Goal: Task Accomplishment & Management: Manage account settings

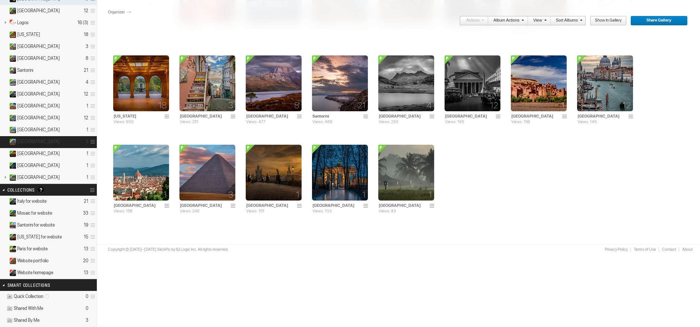
scroll to position [138, 0]
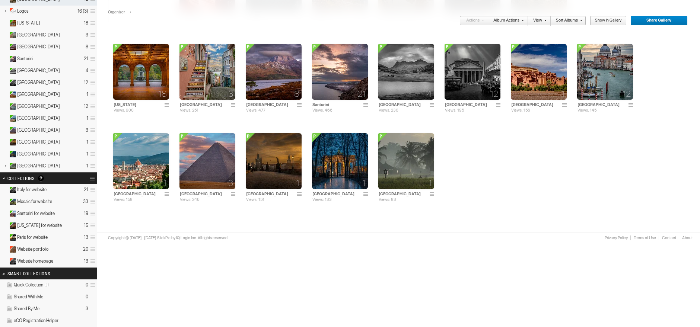
click at [62, 259] on details "Website homepage 13" at bounding box center [48, 262] width 97 height 12
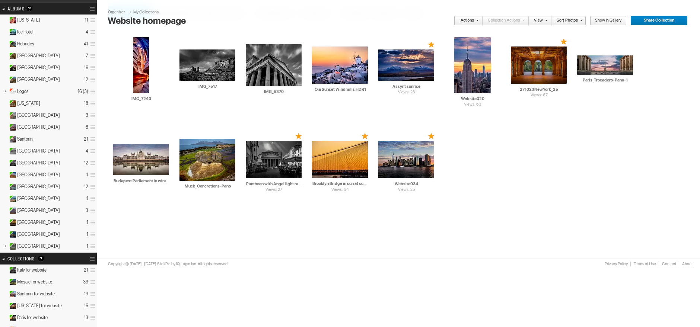
scroll to position [69, 0]
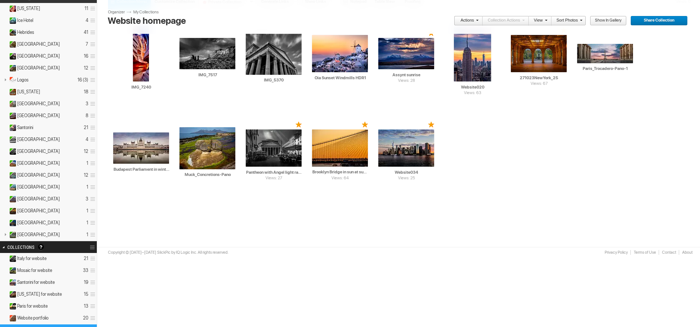
click at [61, 313] on details "Website portfolio 20" at bounding box center [48, 319] width 97 height 12
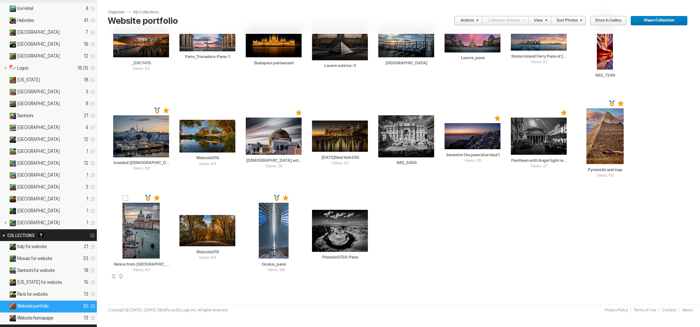
scroll to position [69, 0]
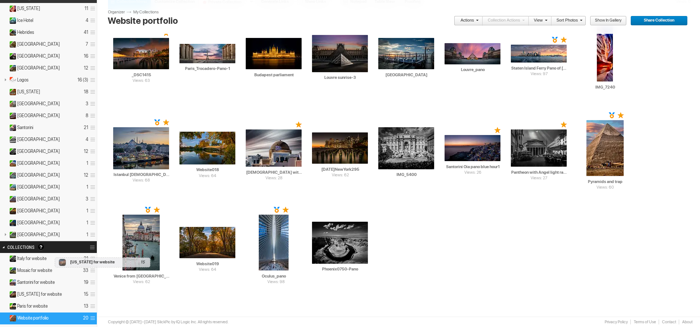
drag, startPoint x: 50, startPoint y: 294, endPoint x: 53, endPoint y: 254, distance: 39.6
drag, startPoint x: 47, startPoint y: 272, endPoint x: 24, endPoint y: 247, distance: 33.8
click at [24, 247] on div "Search FEATURED GALLERY Visible Invisible Your Featured Gallery is the place to…" at bounding box center [49, 196] width 112 height 471
drag, startPoint x: 37, startPoint y: 266, endPoint x: 13, endPoint y: 261, distance: 24.0
drag, startPoint x: 30, startPoint y: 271, endPoint x: 15, endPoint y: 271, distance: 15.3
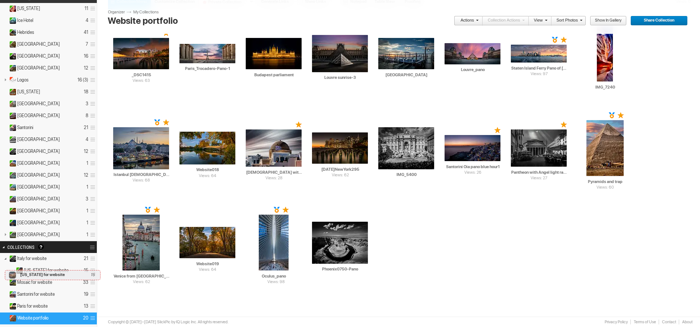
click at [3, 266] on details "New York for website 15" at bounding box center [48, 271] width 97 height 12
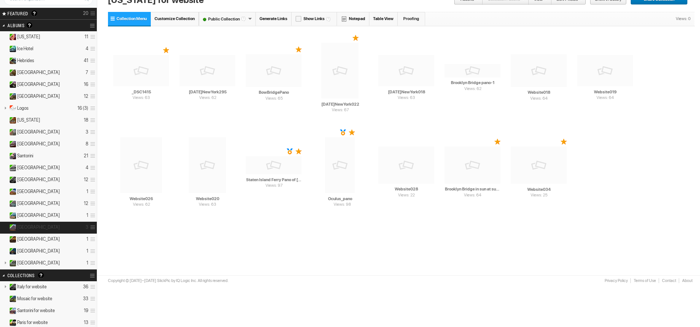
scroll to position [138, 0]
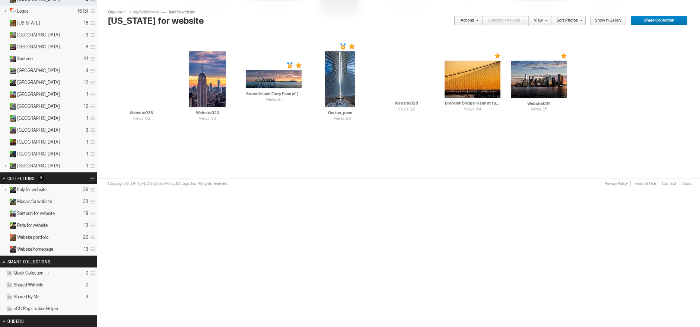
click at [4, 187] on link at bounding box center [5, 189] width 10 height 9
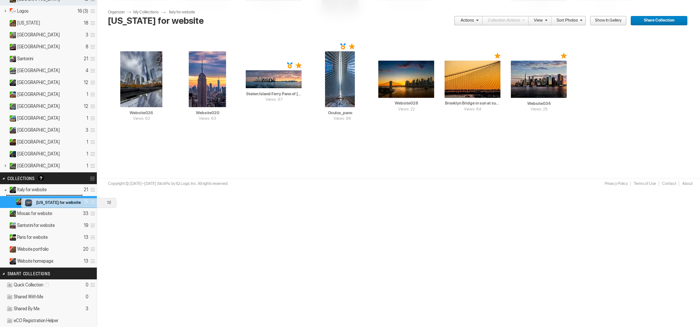
drag, startPoint x: 22, startPoint y: 197, endPoint x: 19, endPoint y: 194, distance: 4.2
click at [19, 196] on details "[US_STATE] for website 15" at bounding box center [48, 202] width 97 height 12
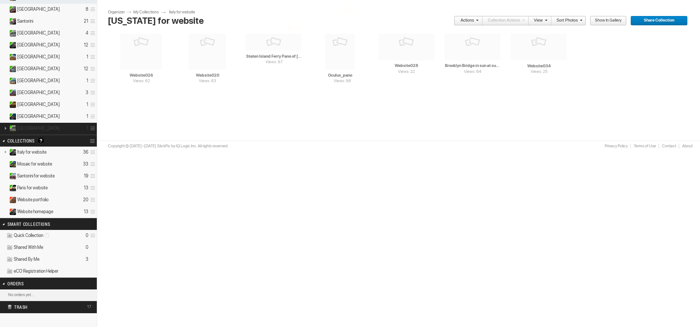
scroll to position [195, 0]
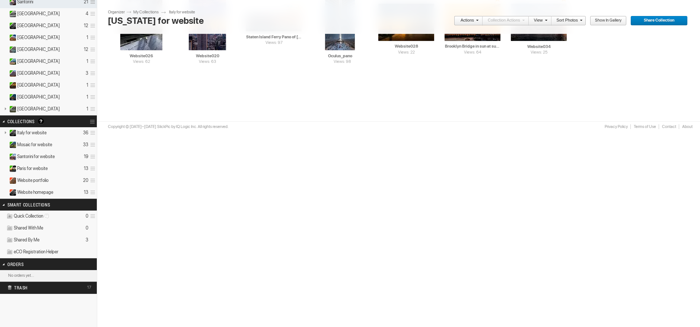
click at [6, 129] on link at bounding box center [5, 132] width 10 height 9
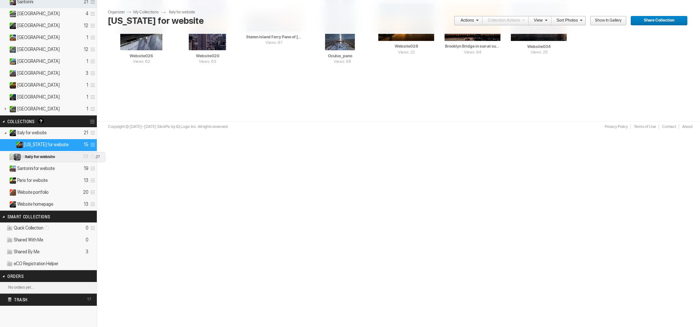
drag, startPoint x: 21, startPoint y: 128, endPoint x: 8, endPoint y: 148, distance: 24.5
drag, startPoint x: 26, startPoint y: 145, endPoint x: 6, endPoint y: 149, distance: 20.9
drag, startPoint x: 25, startPoint y: 132, endPoint x: 11, endPoint y: 148, distance: 21.7
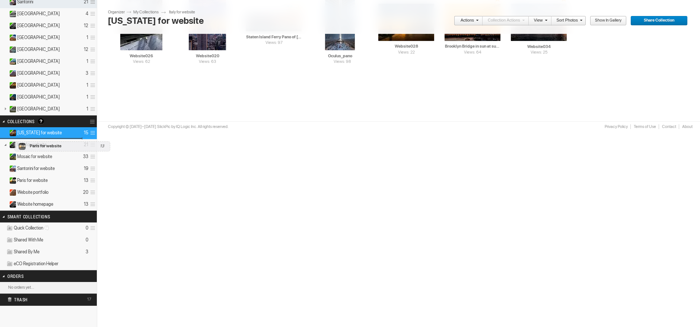
drag, startPoint x: 37, startPoint y: 178, endPoint x: 13, endPoint y: 138, distance: 46.8
drag, startPoint x: 53, startPoint y: 177, endPoint x: 13, endPoint y: 147, distance: 49.5
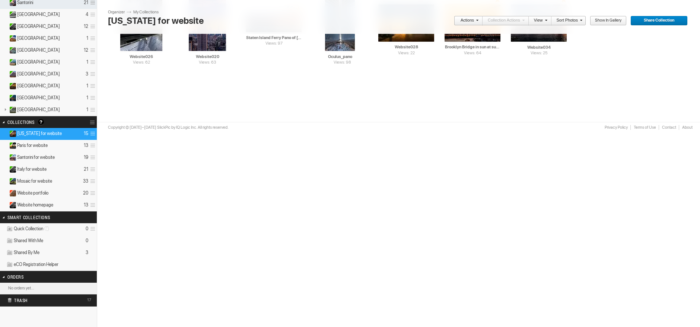
scroll to position [194, 0]
click at [91, 130] on span at bounding box center [91, 134] width 7 height 12
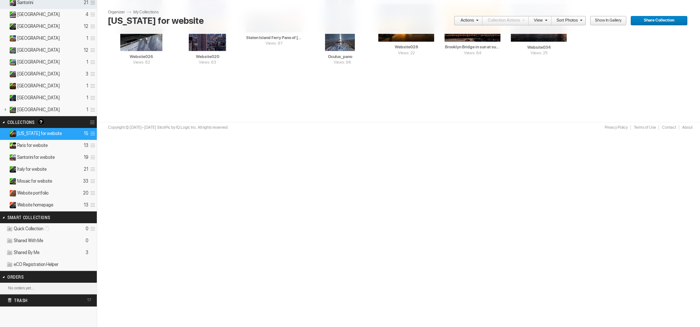
click at [92, 130] on span at bounding box center [91, 134] width 7 height 12
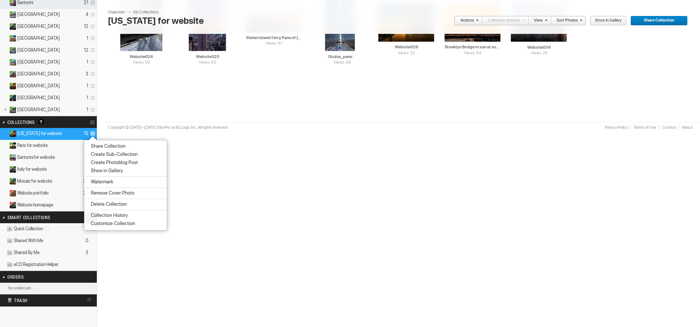
click at [108, 226] on span "Customize Collection" at bounding box center [112, 224] width 47 height 6
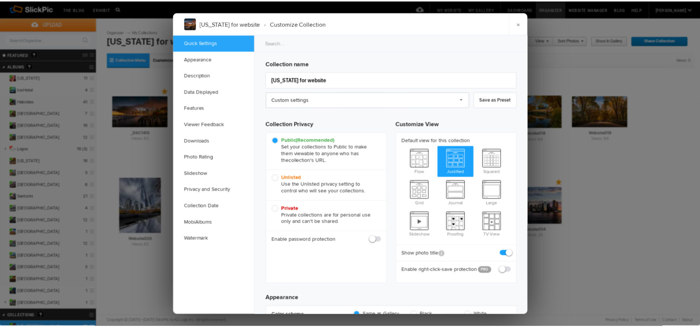
scroll to position [0, 0]
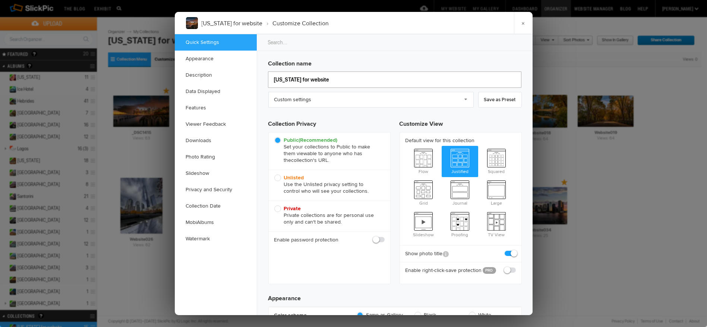
click at [337, 76] on input "New York for website" at bounding box center [394, 80] width 253 height 16
drag, startPoint x: 337, startPoint y: 76, endPoint x: 298, endPoint y: 78, distance: 39.9
click at [298, 78] on input "New York for website" at bounding box center [394, 80] width 253 height 16
type input "[US_STATE]"
click at [524, 23] on link "×" at bounding box center [523, 23] width 19 height 22
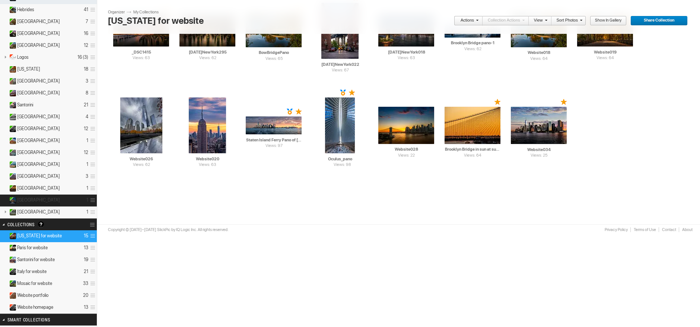
scroll to position [138, 0]
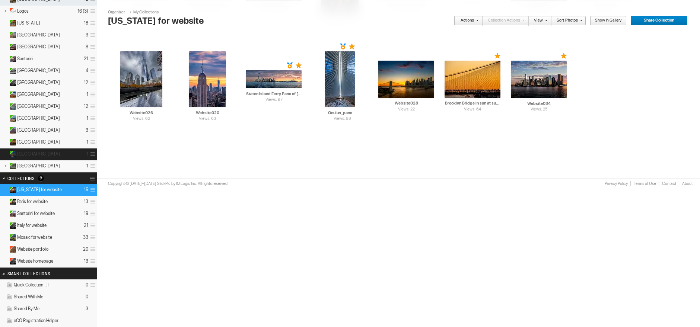
type input "[US_STATE]"
click at [91, 199] on span at bounding box center [91, 202] width 7 height 12
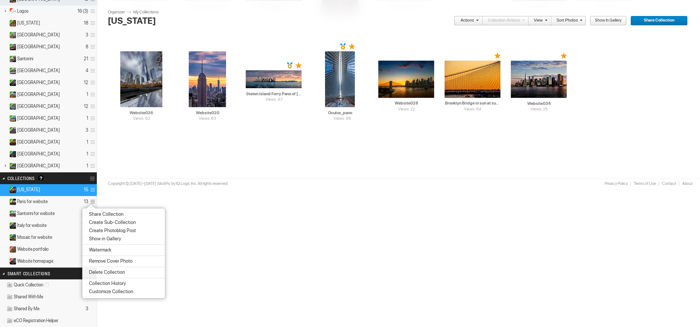
click at [101, 298] on div at bounding box center [123, 301] width 93 height 10
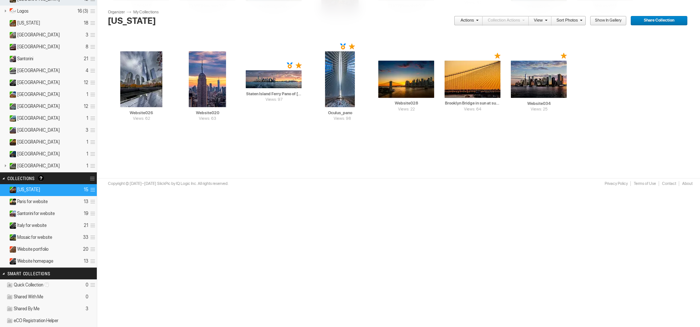
click at [91, 198] on span at bounding box center [91, 202] width 7 height 12
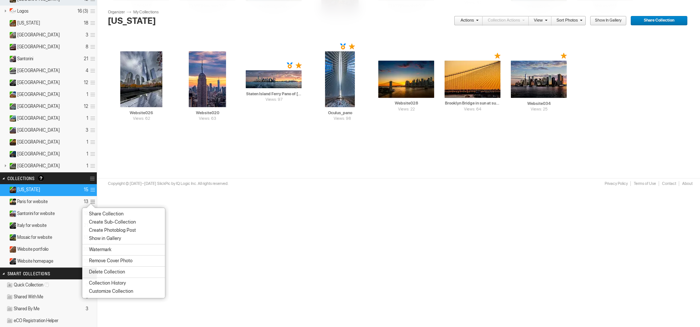
click at [102, 289] on span "Customize Collection" at bounding box center [110, 292] width 47 height 6
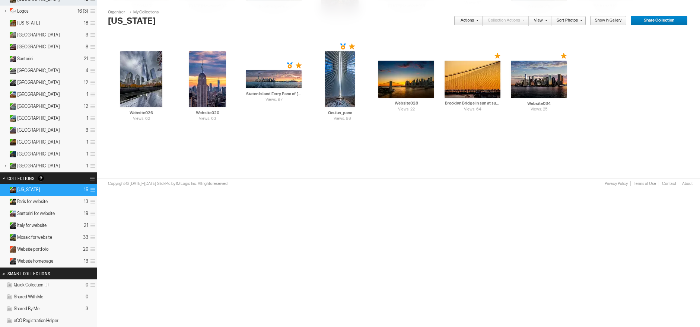
click at [92, 198] on span at bounding box center [91, 202] width 7 height 12
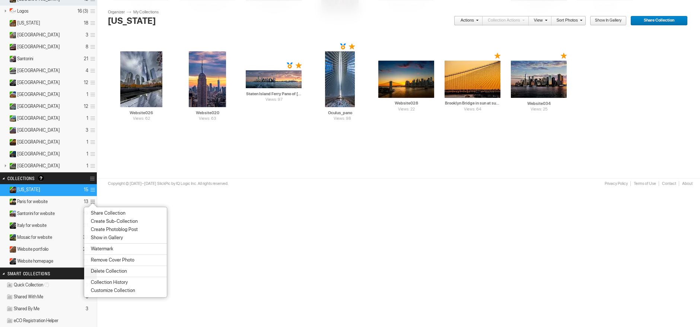
click at [105, 289] on span "Customize Collection" at bounding box center [112, 291] width 47 height 6
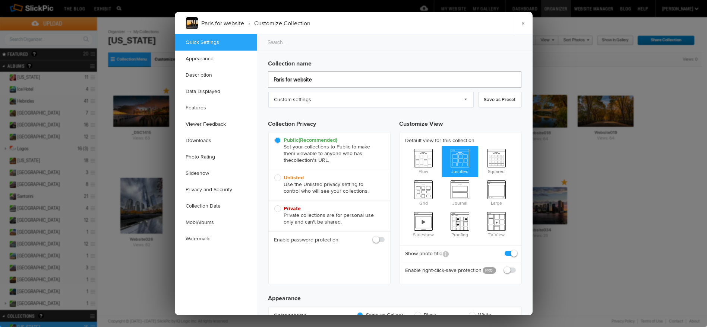
click at [330, 83] on input "Paris for website" at bounding box center [394, 80] width 253 height 16
type input "[GEOGRAPHIC_DATA]"
click at [522, 30] on link "×" at bounding box center [523, 23] width 19 height 22
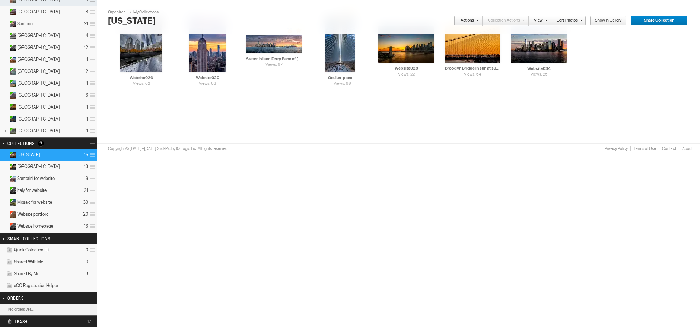
scroll to position [207, 0]
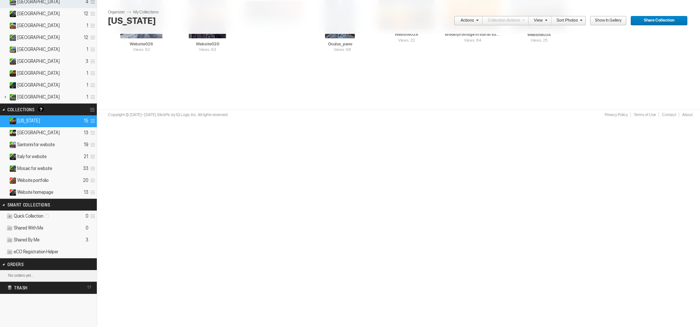
click at [92, 143] on span at bounding box center [91, 145] width 7 height 12
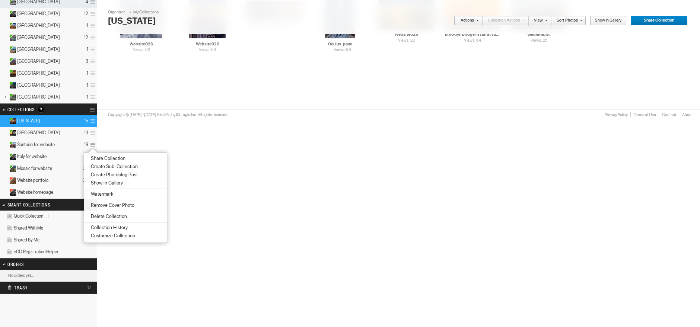
click at [107, 233] on span "Customize Collection" at bounding box center [112, 236] width 47 height 6
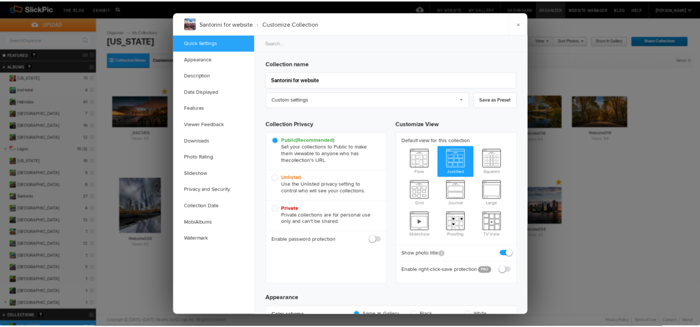
scroll to position [0, 0]
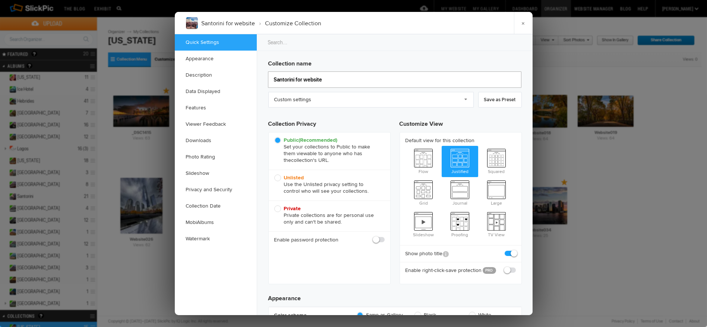
click at [328, 79] on input "Santorini for website" at bounding box center [394, 80] width 253 height 16
click at [327, 79] on input "Santorini for website" at bounding box center [394, 80] width 253 height 16
click at [325, 79] on input "Santorini for website" at bounding box center [394, 80] width 253 height 16
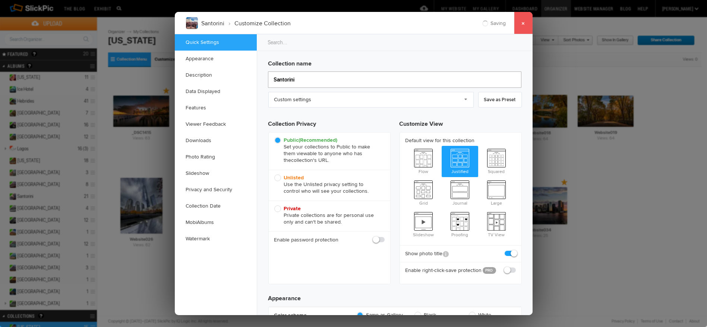
type input "Santorini"
click at [522, 32] on link "×" at bounding box center [523, 23] width 19 height 22
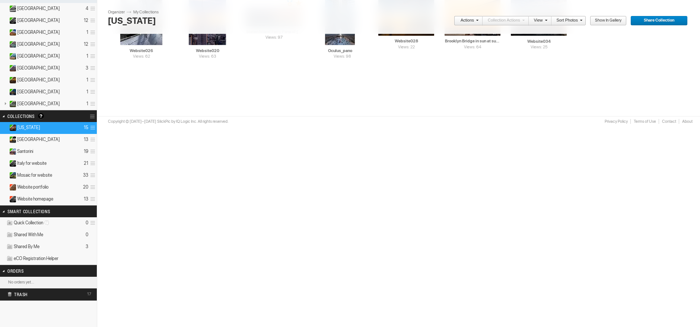
scroll to position [207, 0]
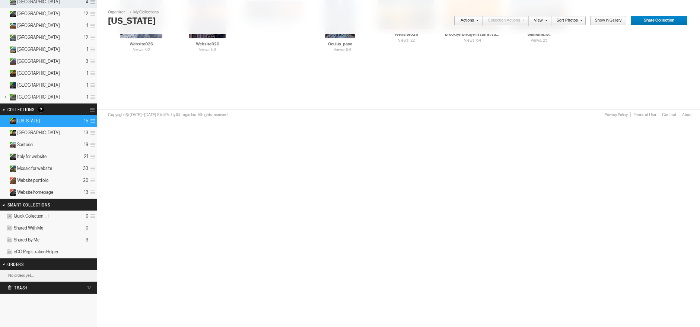
click at [93, 154] on span at bounding box center [91, 157] width 7 height 12
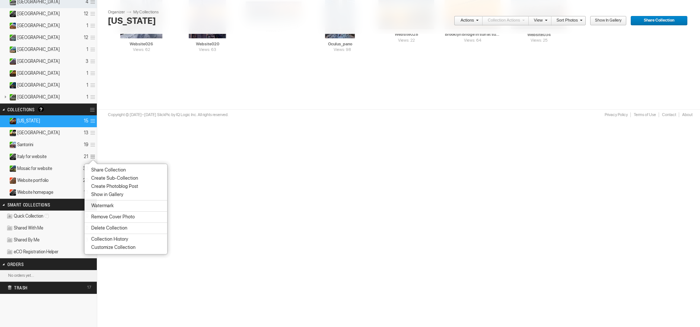
click at [110, 248] on span "Customize Collection" at bounding box center [112, 248] width 47 height 6
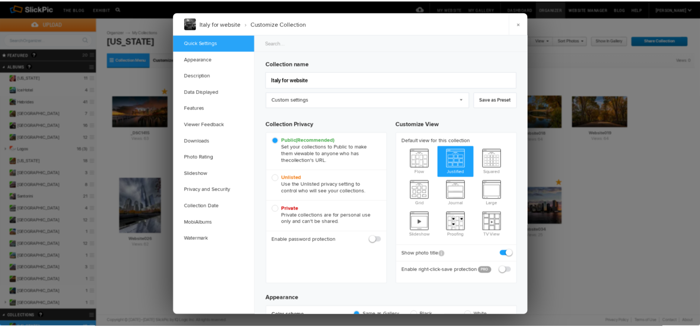
scroll to position [0, 0]
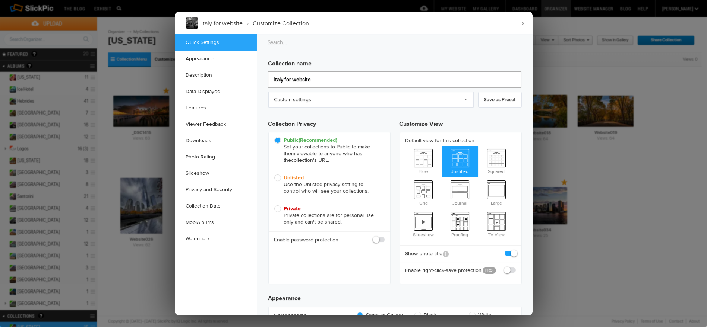
click at [345, 75] on input "Italy for website" at bounding box center [394, 80] width 253 height 16
type input "[GEOGRAPHIC_DATA]"
click at [516, 28] on link "×" at bounding box center [523, 23] width 19 height 22
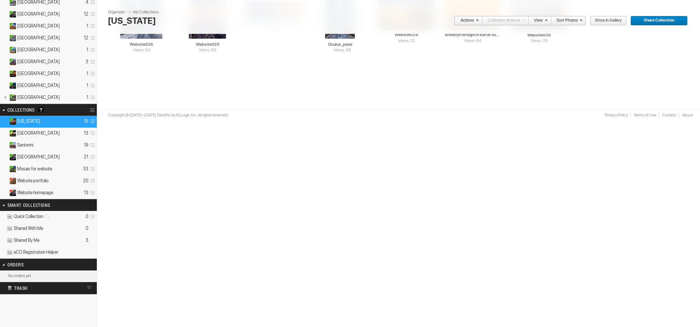
scroll to position [207, 0]
click at [26, 168] on span "Mosaic for website" at bounding box center [34, 169] width 35 height 6
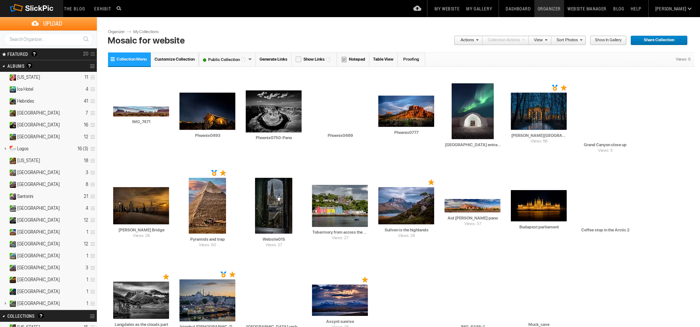
click at [207, 38] on input "Mosaic for website" at bounding box center [256, 40] width 300 height 11
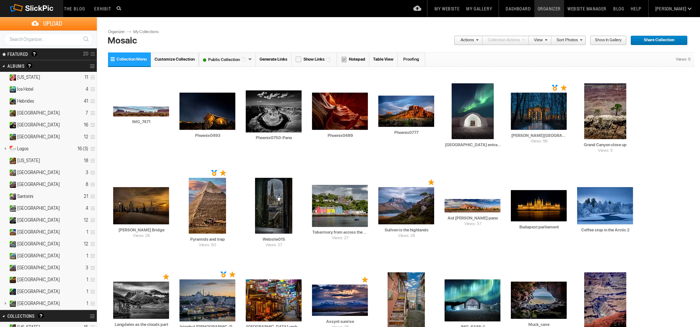
type input "Mosaic"
click at [238, 27] on div "Upload Get Adobe® Lightroom® plug-in here Search FEATURED GALLERY Visible Invis…" at bounding box center [350, 30] width 700 height 26
